Goal: Transaction & Acquisition: Purchase product/service

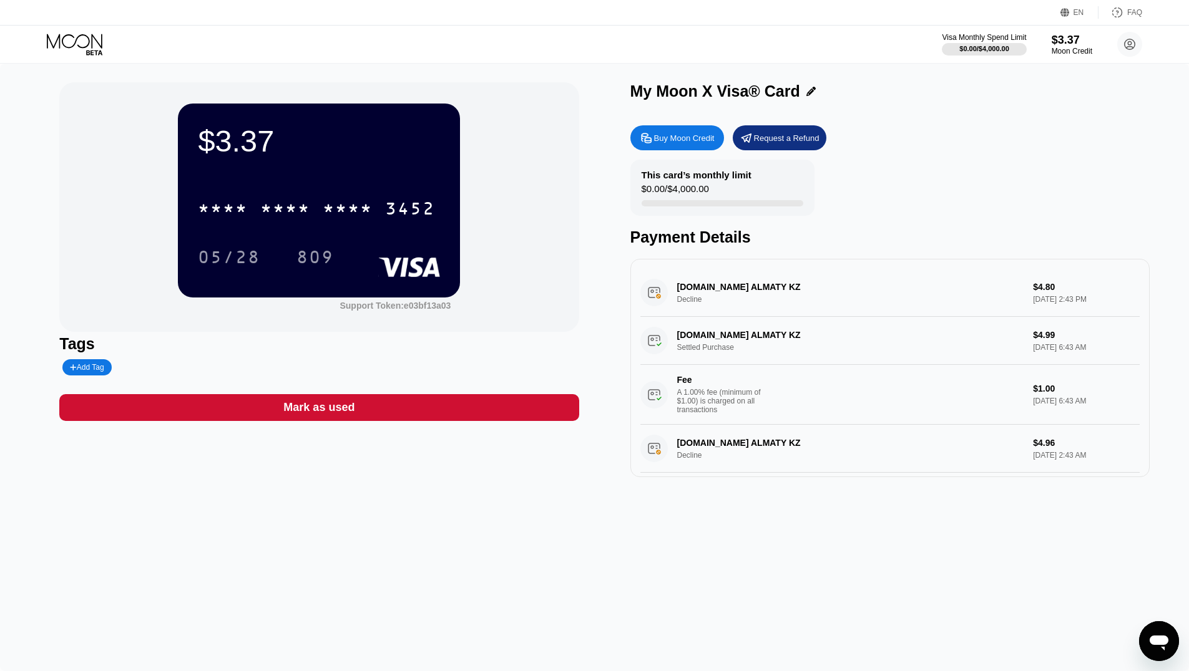
click at [694, 132] on div "Buy Moon Credit" at bounding box center [677, 137] width 94 height 25
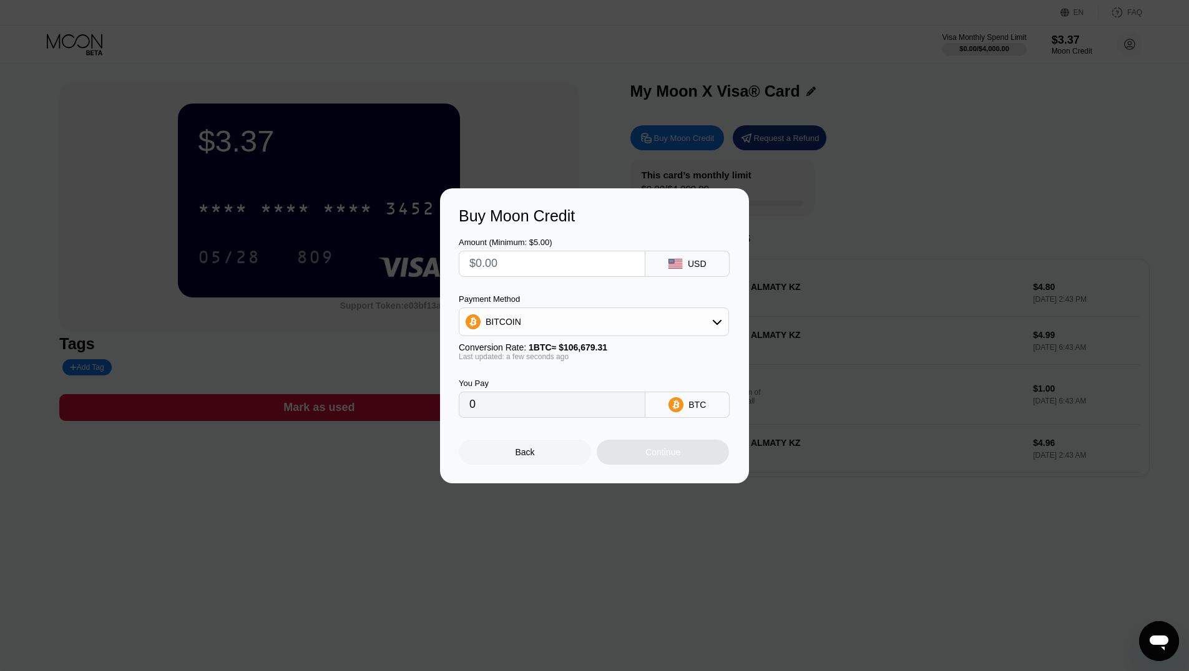
click at [577, 313] on div "BITCOIN" at bounding box center [593, 321] width 269 height 25
click at [548, 383] on div "USDT on TRON" at bounding box center [601, 384] width 235 height 10
type input "0.00"
click at [520, 260] on input "text" at bounding box center [551, 263] width 165 height 25
click at [521, 409] on input "0.00" at bounding box center [551, 404] width 165 height 25
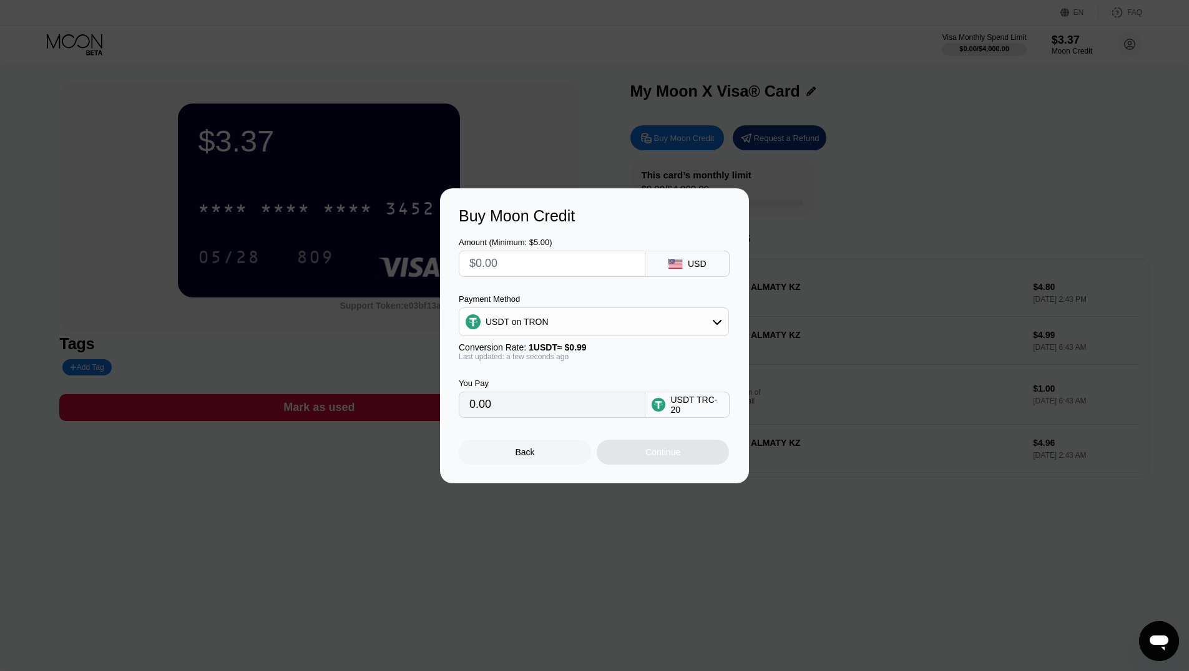
click at [520, 262] on input "text" at bounding box center [551, 263] width 165 height 25
type input "$6"
type input "6.06"
type input "$6"
click at [578, 373] on div "You Pay 6.06 USDT TRC-20" at bounding box center [594, 389] width 271 height 57
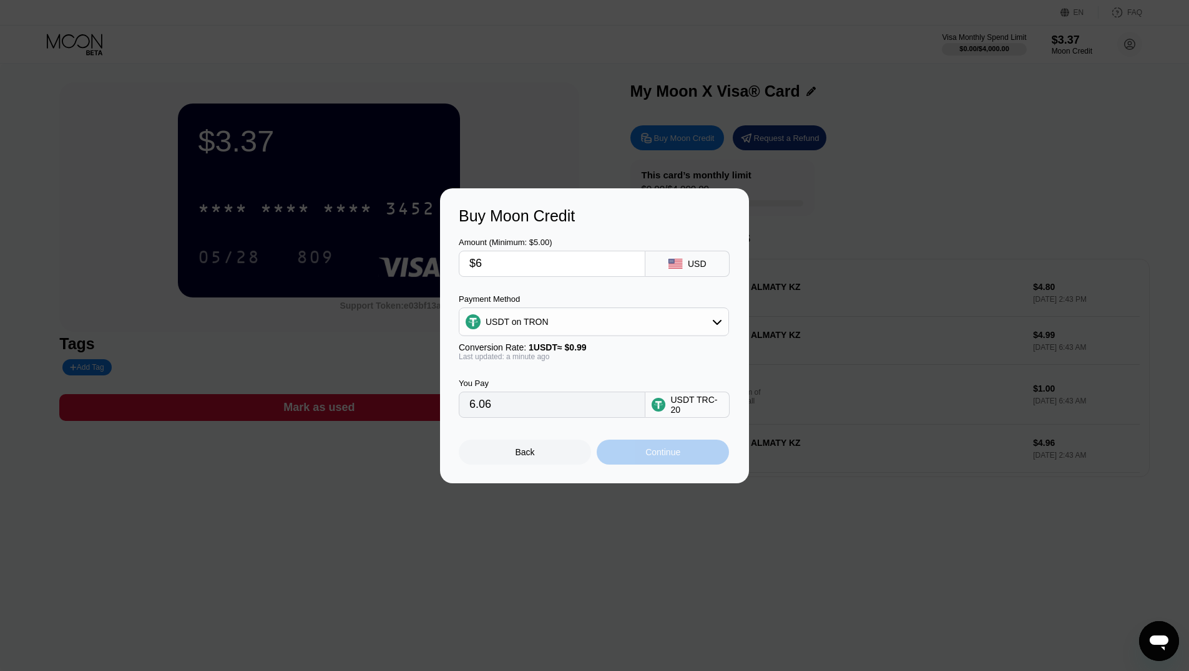
click at [703, 452] on div "Continue" at bounding box center [663, 452] width 132 height 25
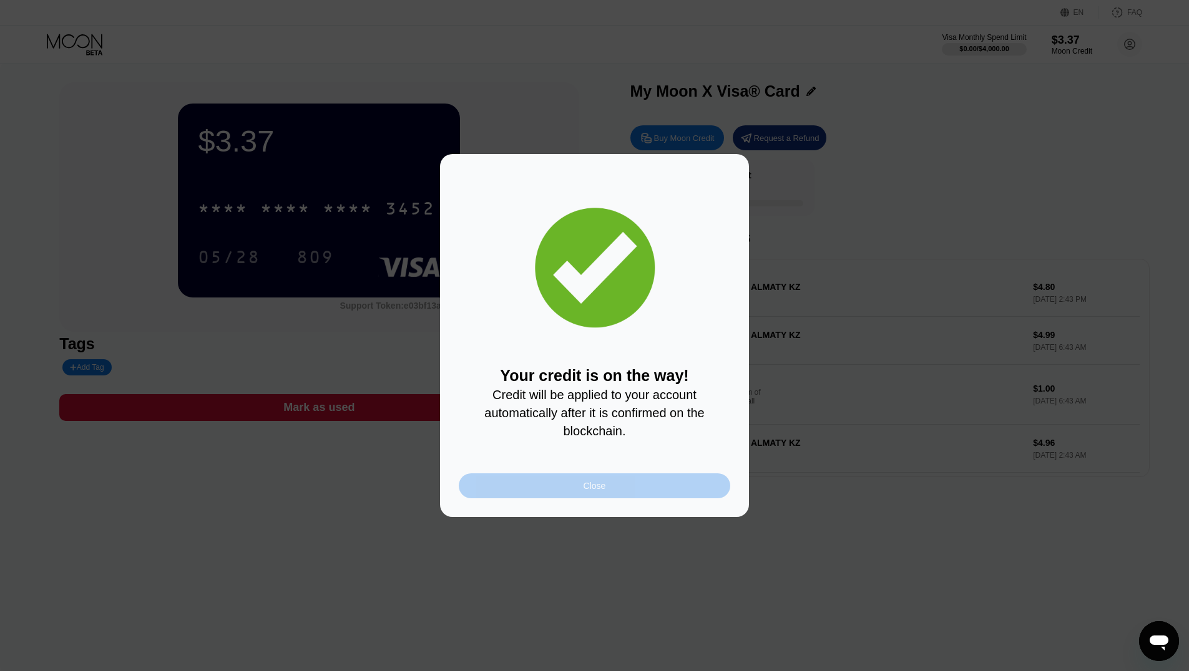
click at [575, 482] on div "Close" at bounding box center [594, 486] width 271 height 25
